Goal: Book appointment/travel/reservation

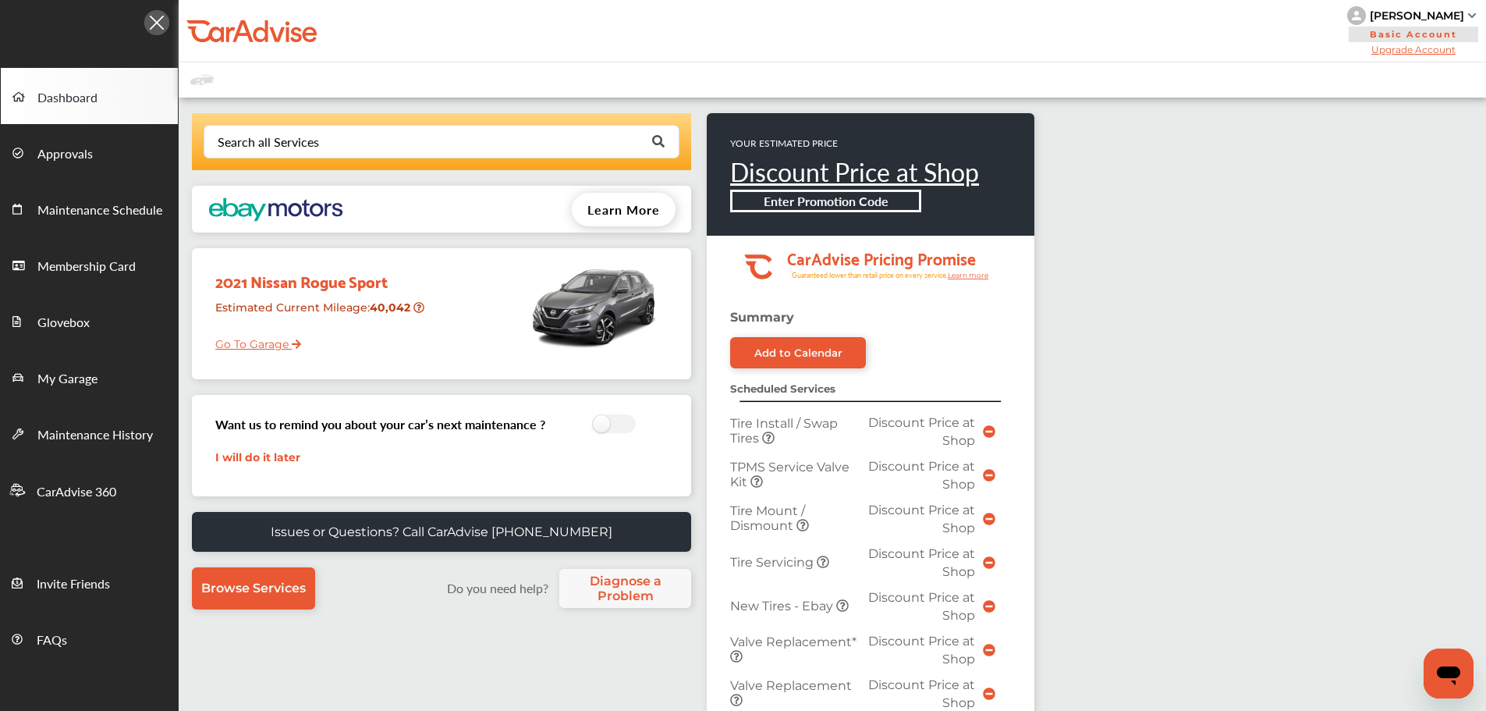
click at [273, 339] on link "Go To Garage" at bounding box center [253, 340] width 98 height 30
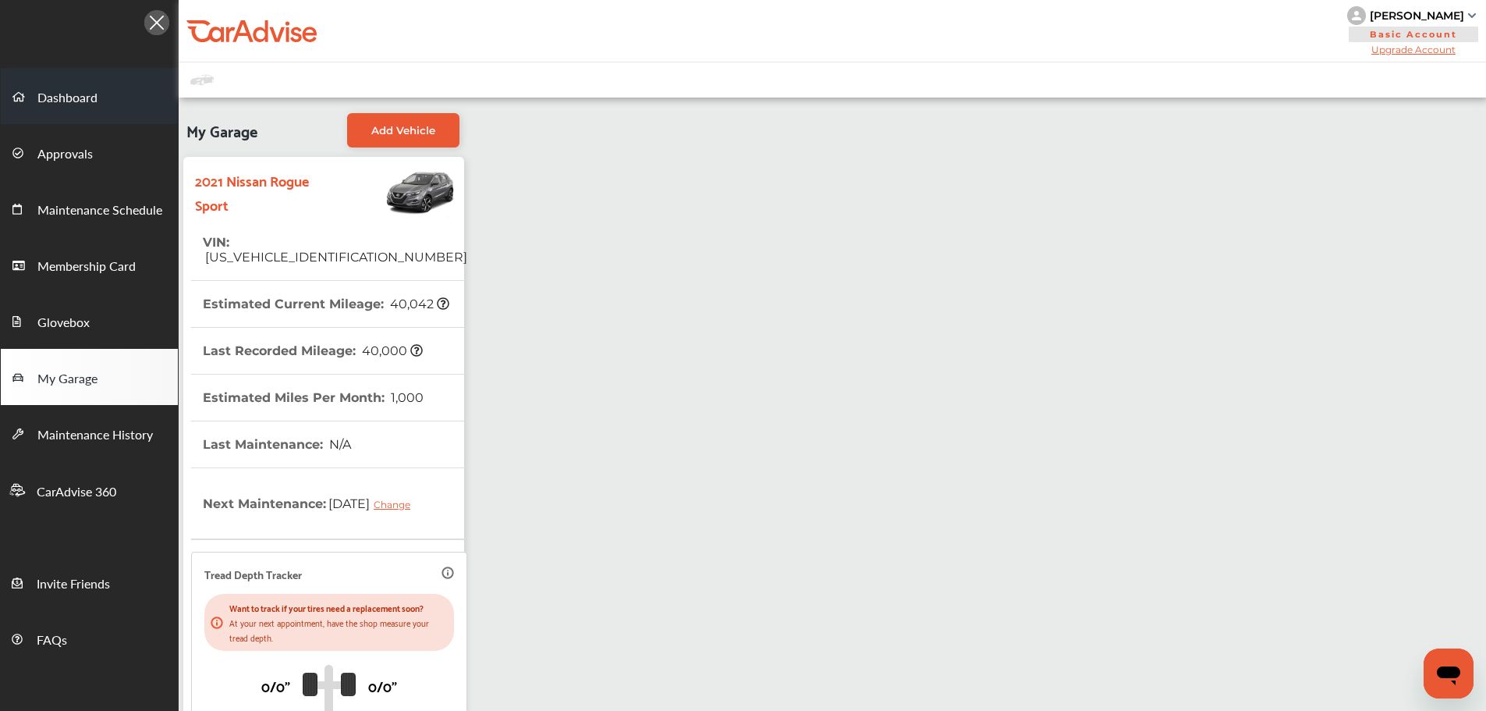
drag, startPoint x: 52, startPoint y: 94, endPoint x: 90, endPoint y: 122, distance: 46.8
click at [54, 94] on span "Dashboard" at bounding box center [67, 98] width 60 height 20
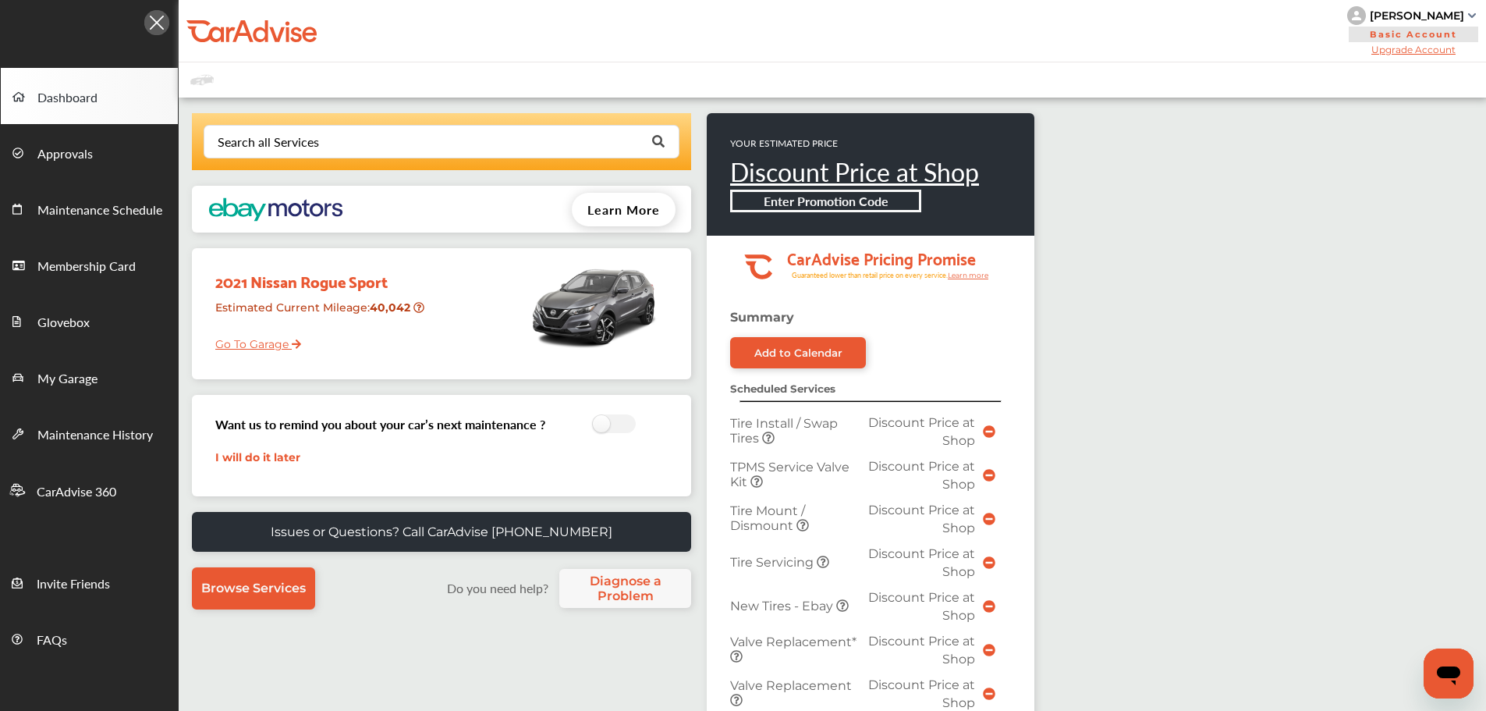
scroll to position [468, 0]
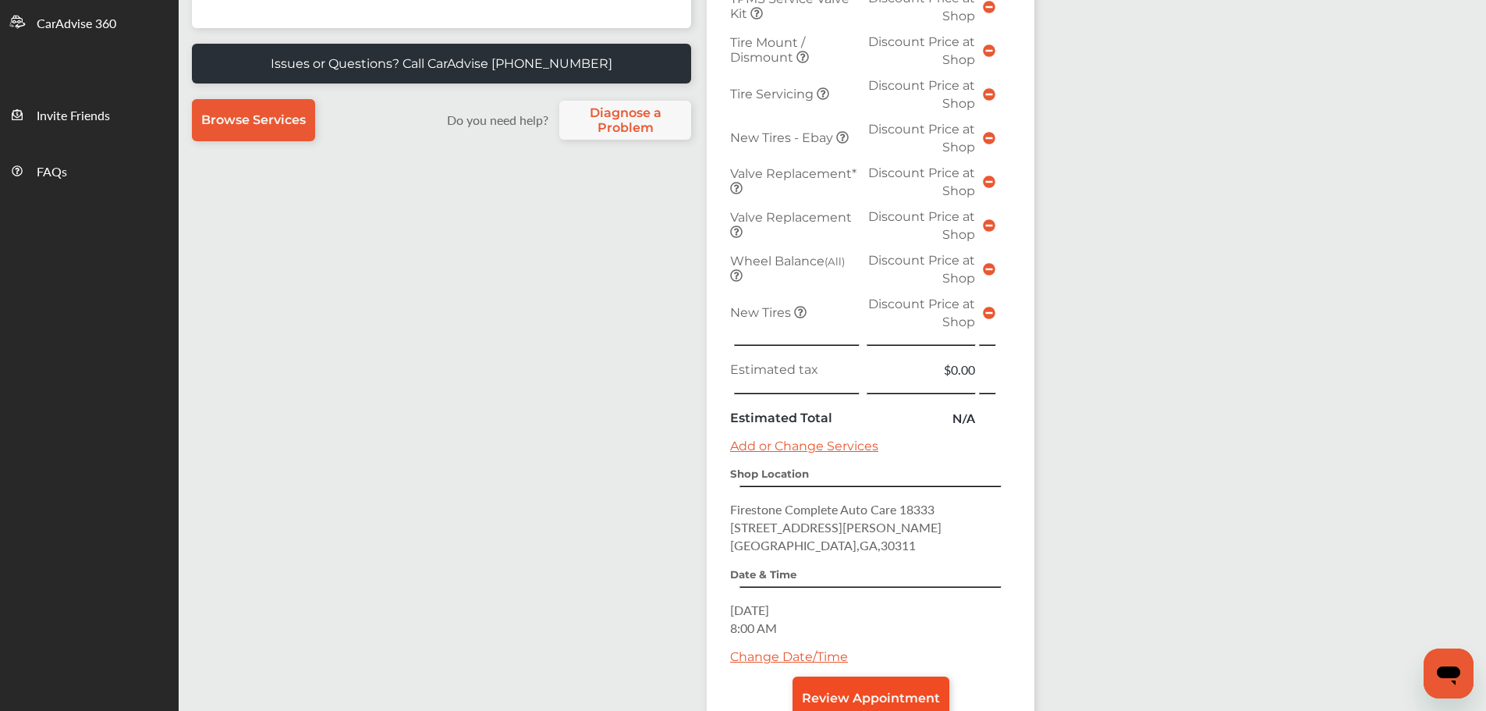
click at [907, 687] on link "Review Appointment" at bounding box center [871, 697] width 157 height 42
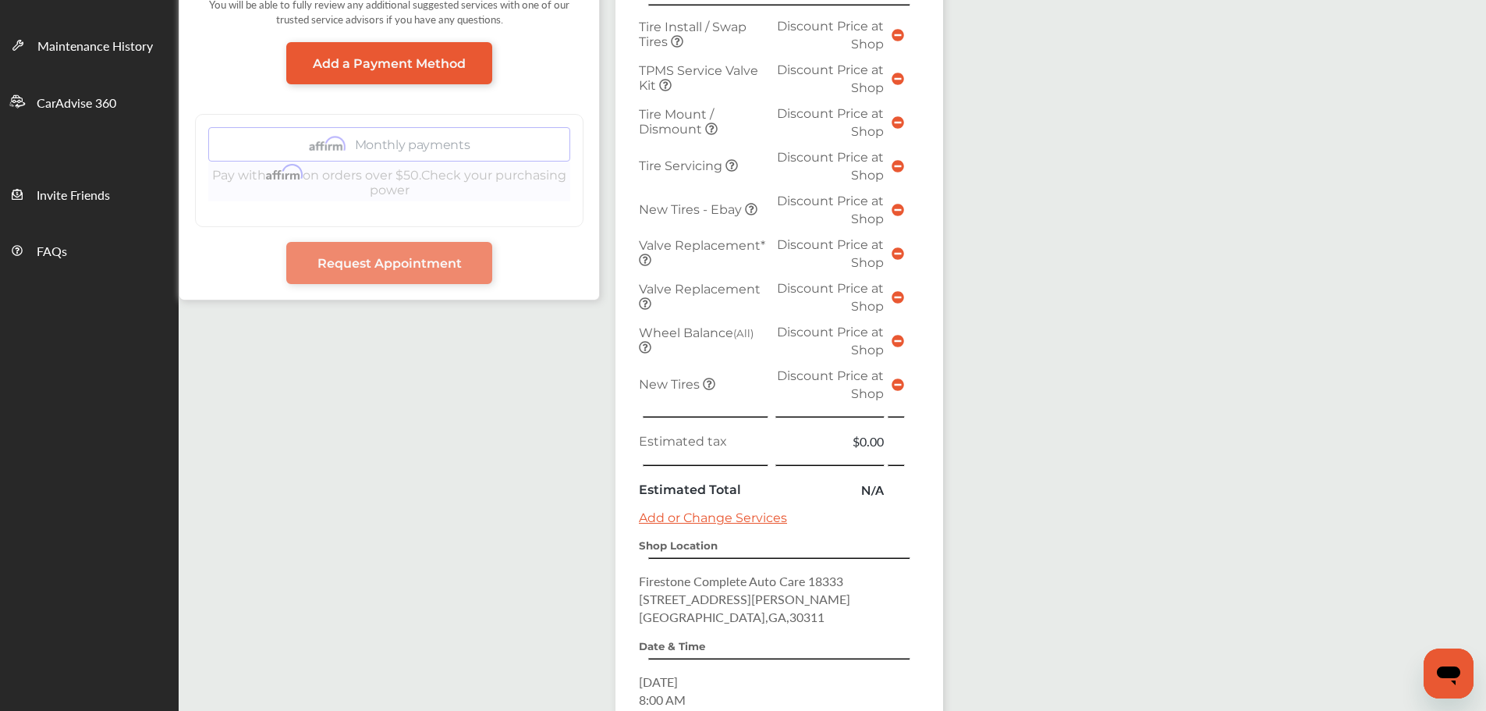
scroll to position [390, 0]
click at [897, 381] on icon at bounding box center [898, 383] width 12 height 12
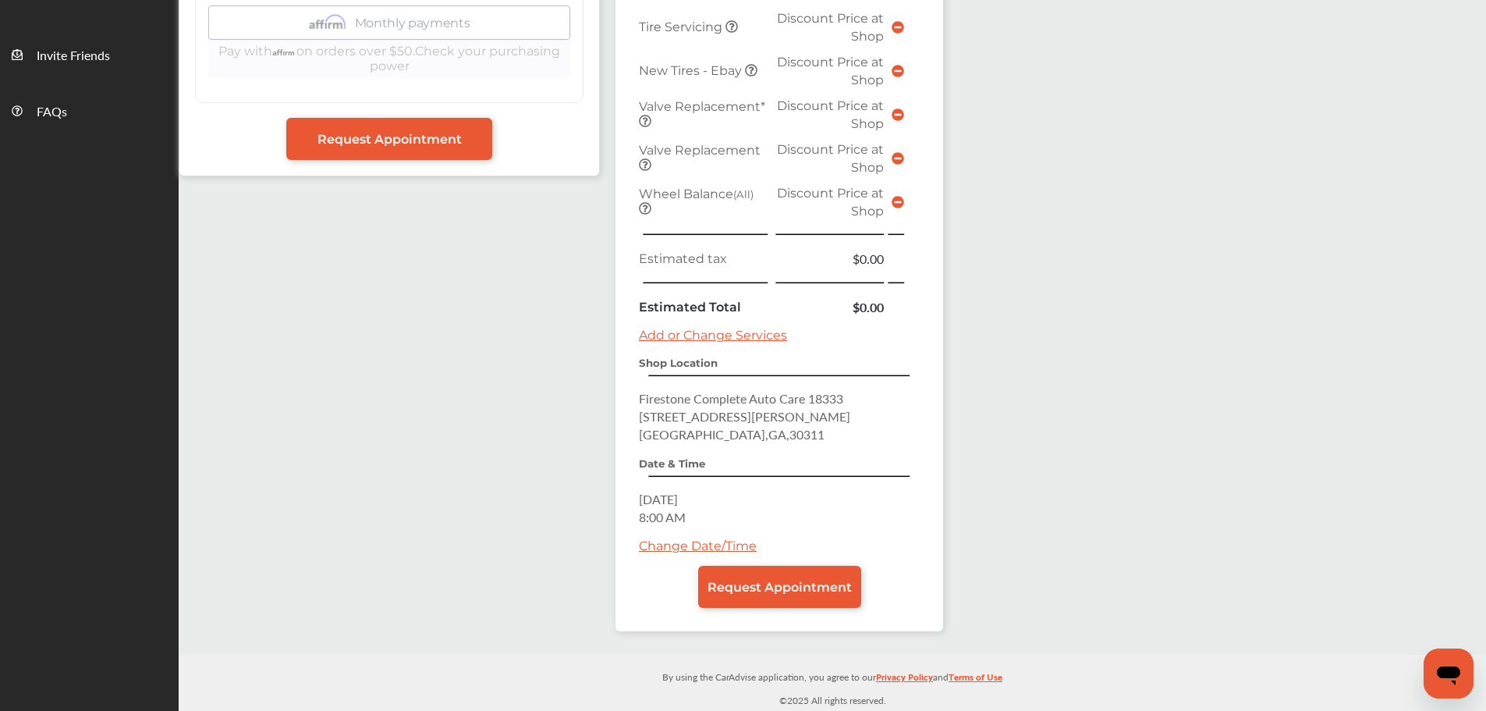
scroll to position [528, 0]
click at [784, 583] on span "Request Appointment" at bounding box center [780, 587] width 144 height 15
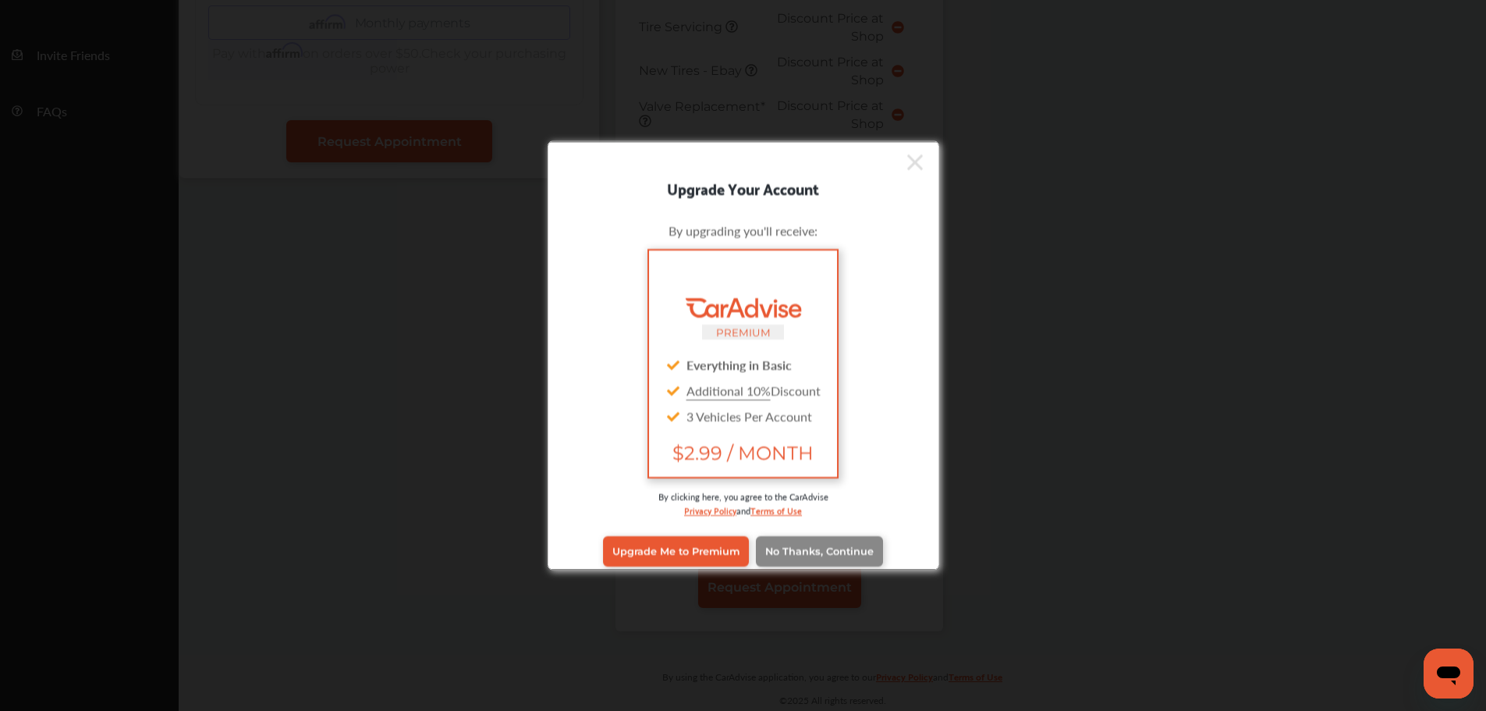
click at [794, 545] on span "No Thanks, Continue" at bounding box center [819, 551] width 108 height 12
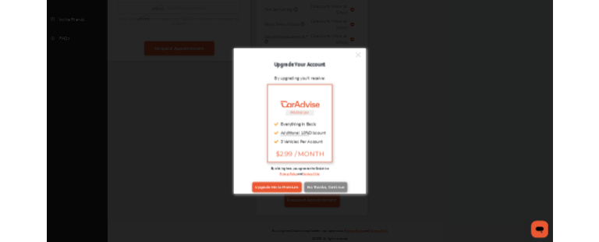
scroll to position [0, 0]
